Goal: Connect with others

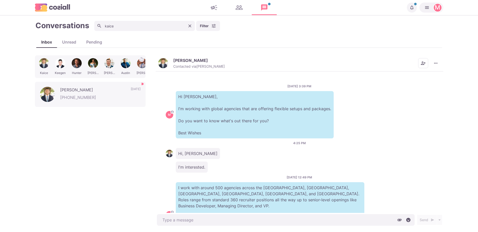
type textarea "x"
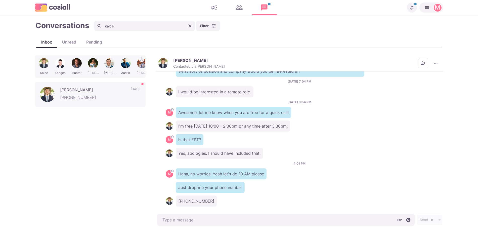
click at [188, 24] on icon "Clear" at bounding box center [189, 25] width 5 height 5
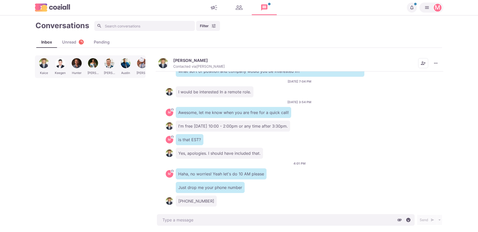
click at [244, 100] on div "[DATE] 3:54 PM M Awesome, let me know when you are free for a quick call!" at bounding box center [300, 109] width 268 height 18
click at [262, 161] on div "4:01 PM M [PERSON_NAME], no worries! Yeah let's do 10 AM please" at bounding box center [300, 170] width 268 height 18
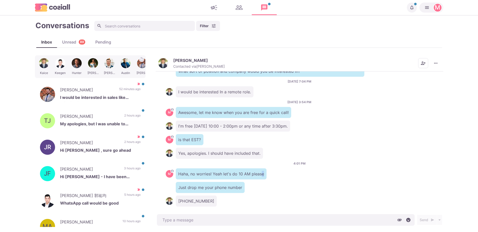
click at [262, 161] on div "4:01 PM M [PERSON_NAME], no worries! Yeah let's do 10 AM please" at bounding box center [300, 170] width 268 height 18
click at [272, 172] on div "M Haha, no worries! Yeah let's do 10 AM please" at bounding box center [300, 173] width 268 height 11
click at [166, 64] on img "button" at bounding box center [163, 63] width 10 height 10
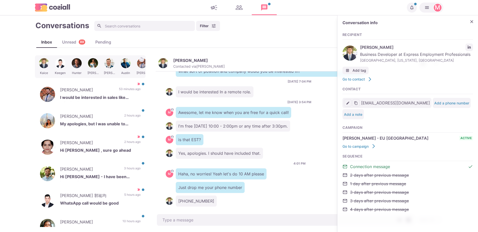
click at [474, 50] on div "Conversation info Recipient [PERSON_NAME] Business Developer at Express Employm…" at bounding box center [408, 118] width 141 height 207
click at [470, 48] on icon "LinkedIn profile link" at bounding box center [470, 48] width 4 height 4
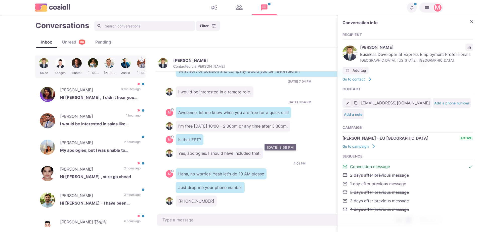
type textarea "x"
